Goal: Find specific page/section: Find specific page/section

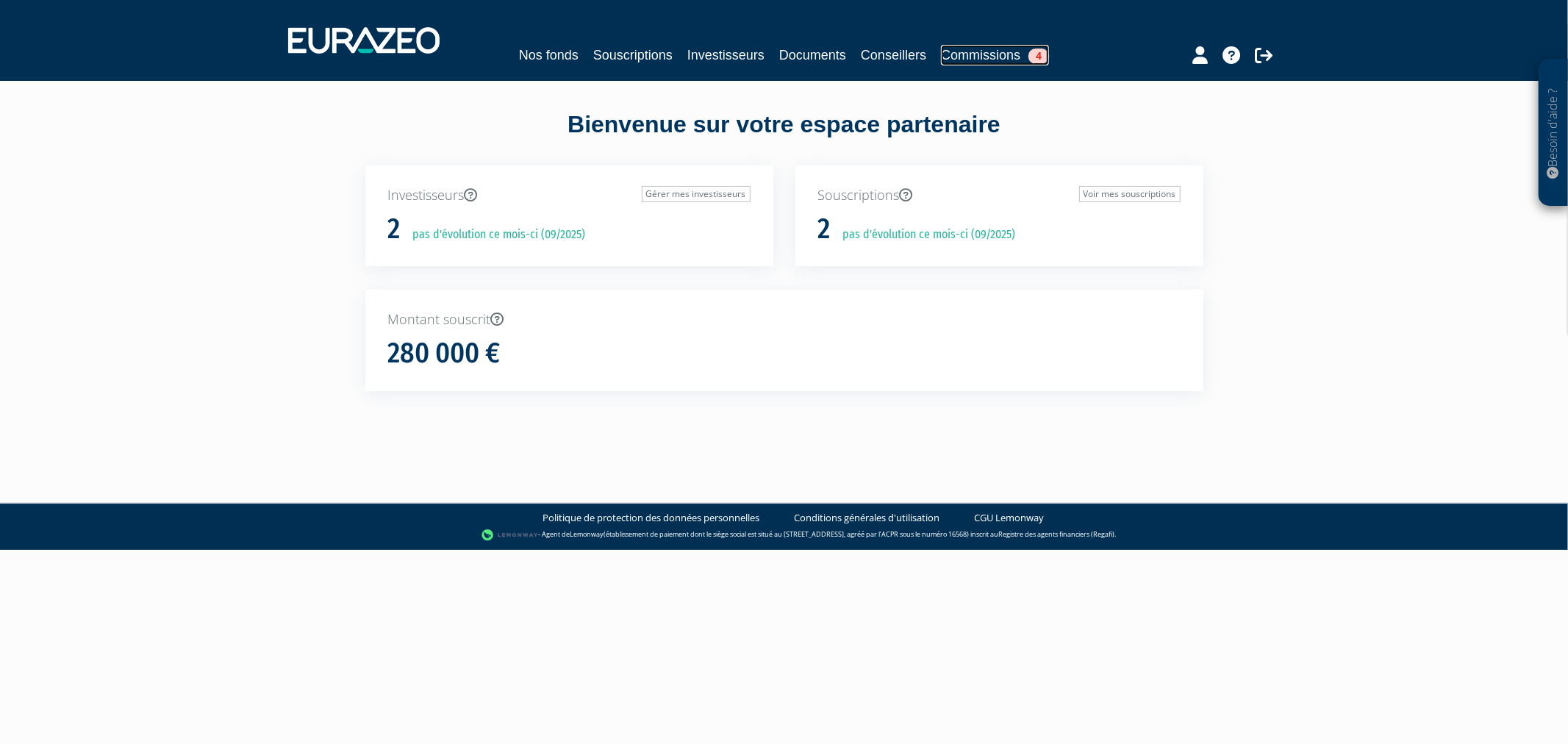
click at [996, 59] on link "Commissions 4" at bounding box center [995, 54] width 108 height 21
click at [627, 53] on link "Souscriptions" at bounding box center [632, 54] width 79 height 21
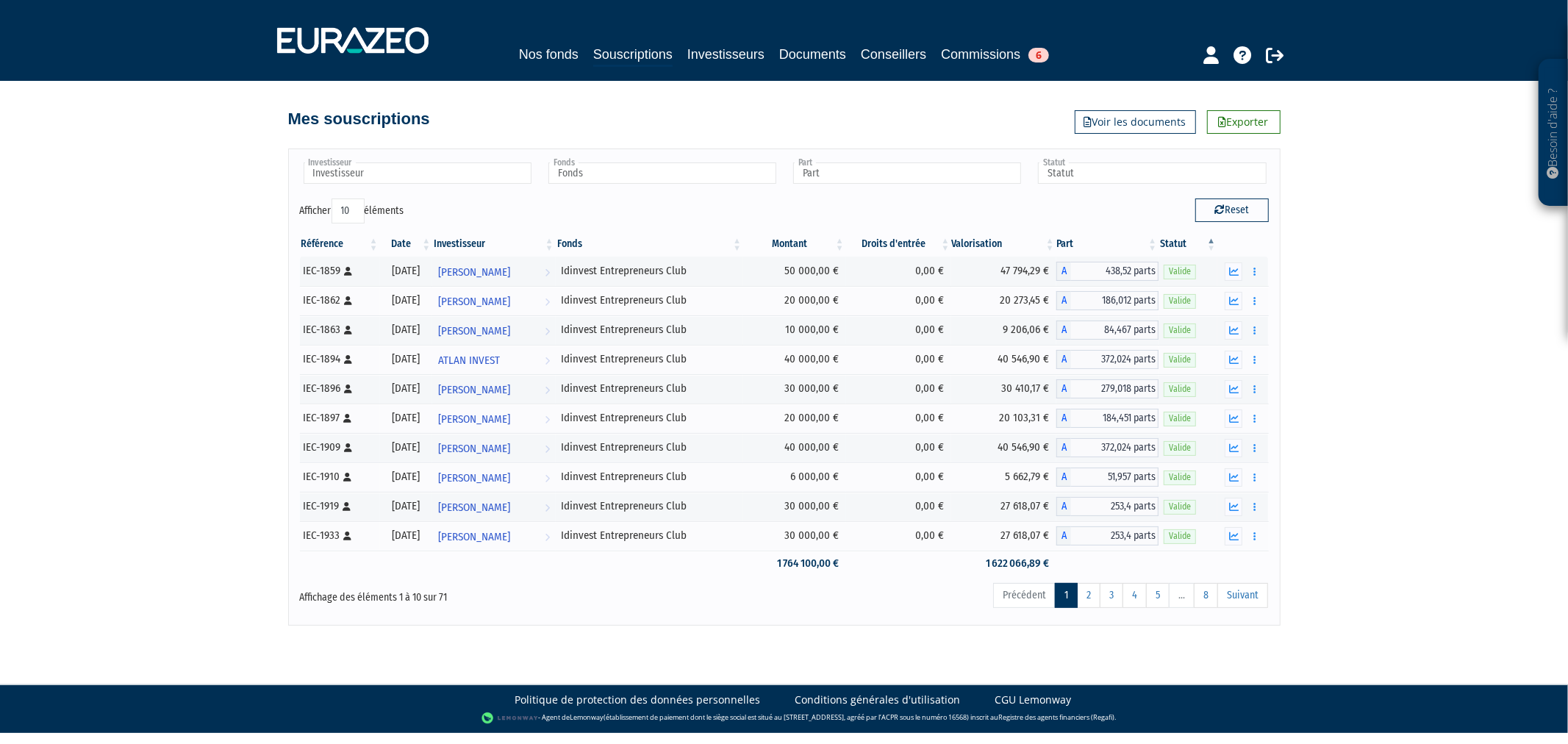
click at [1220, 60] on div at bounding box center [1215, 54] width 172 height 29
click at [1213, 57] on icon at bounding box center [1210, 54] width 15 height 17
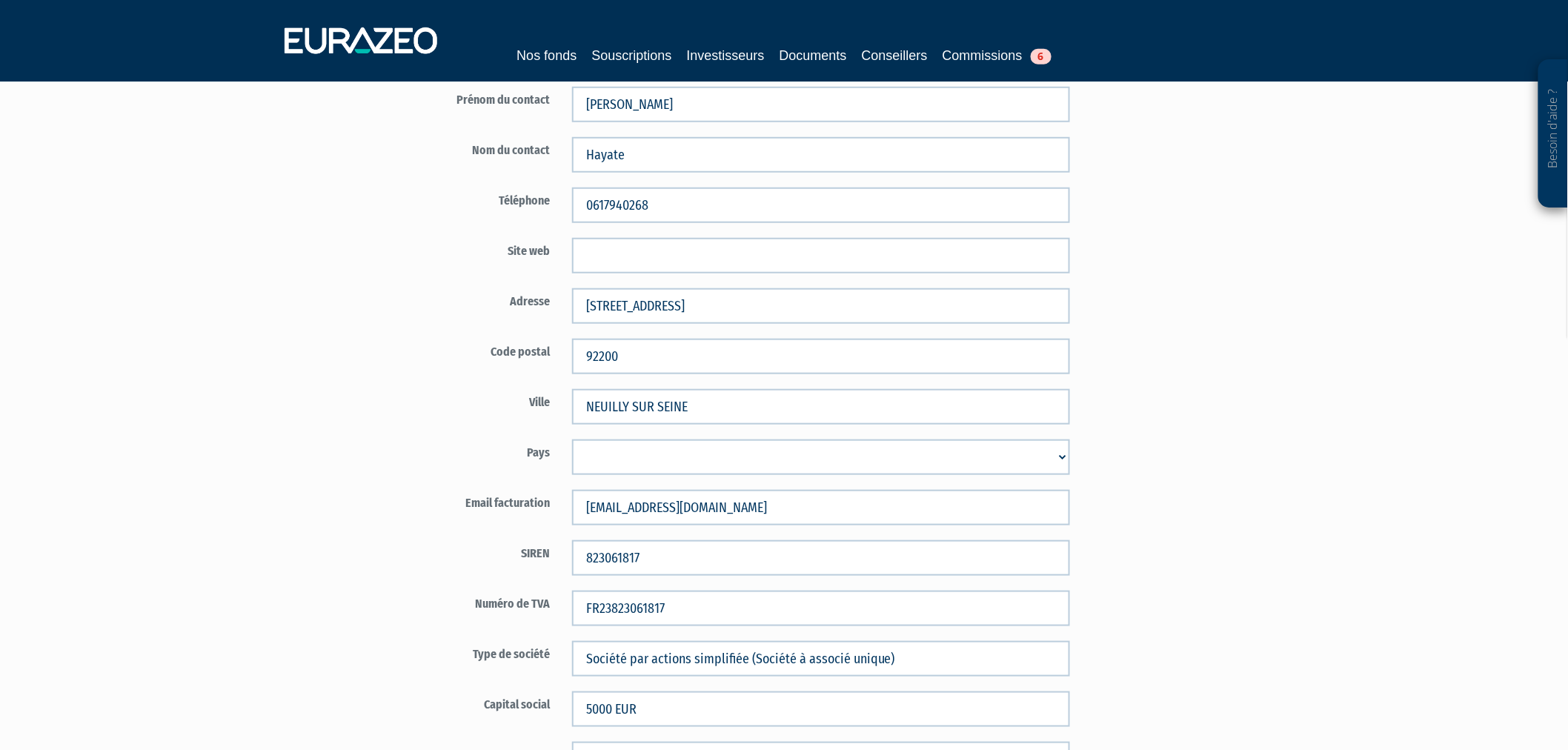
scroll to position [493, 0]
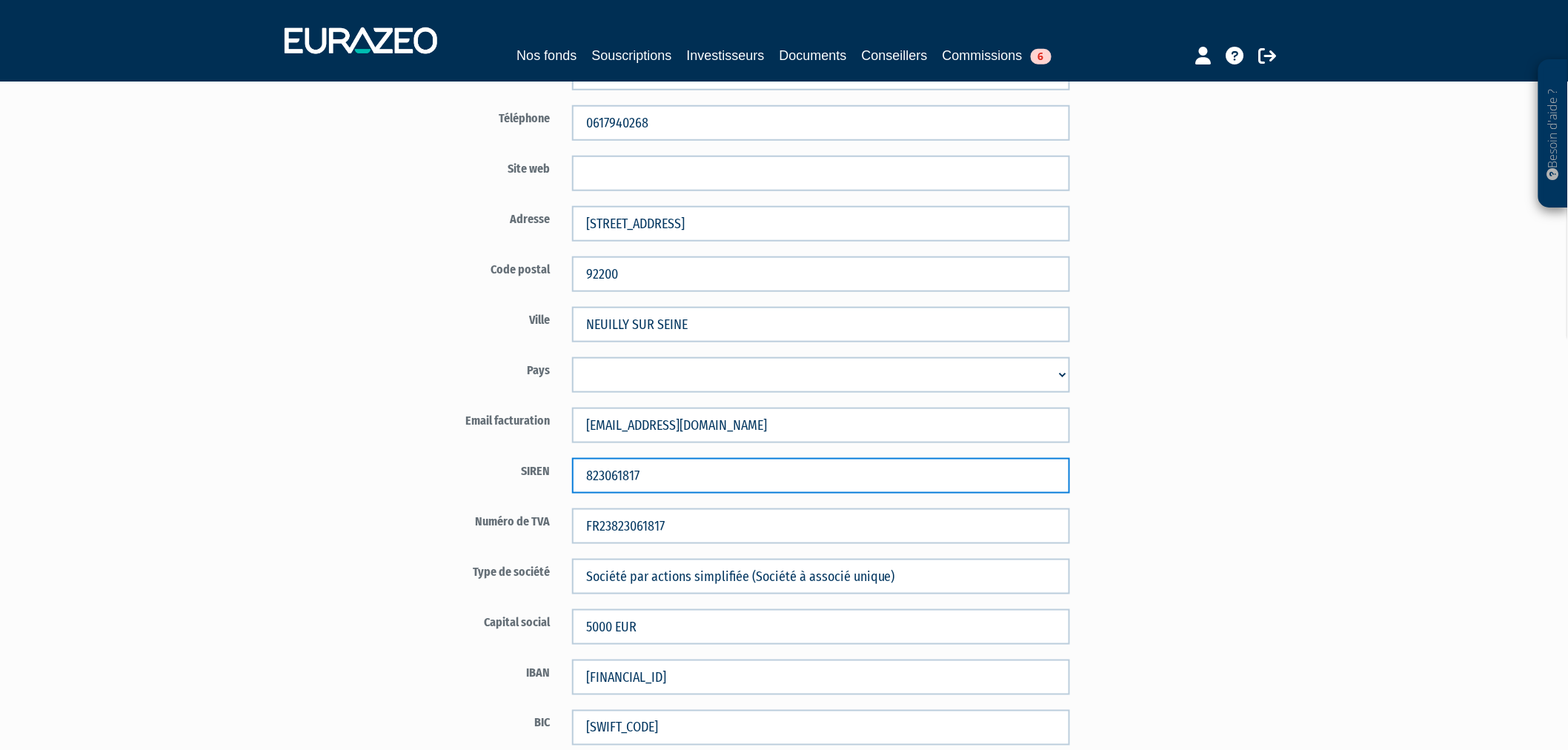
click at [622, 471] on input "823061817" at bounding box center [821, 476] width 498 height 36
